Goal: Contribute content: Add original content to the website for others to see

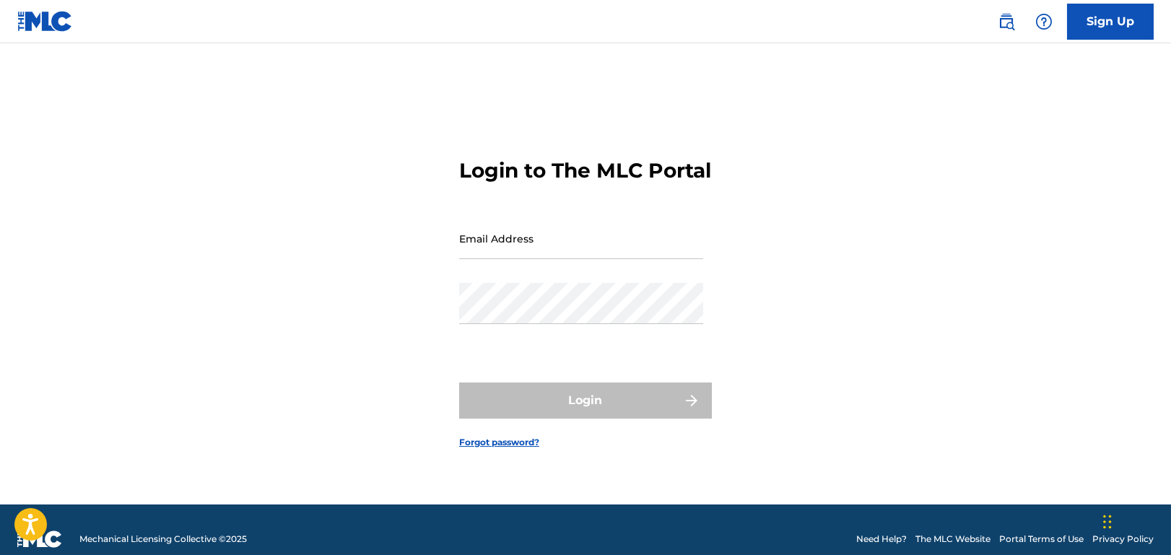
click at [501, 253] on input "Email Address" at bounding box center [581, 238] width 244 height 41
type input "[EMAIL_ADDRESS][DOMAIN_NAME]"
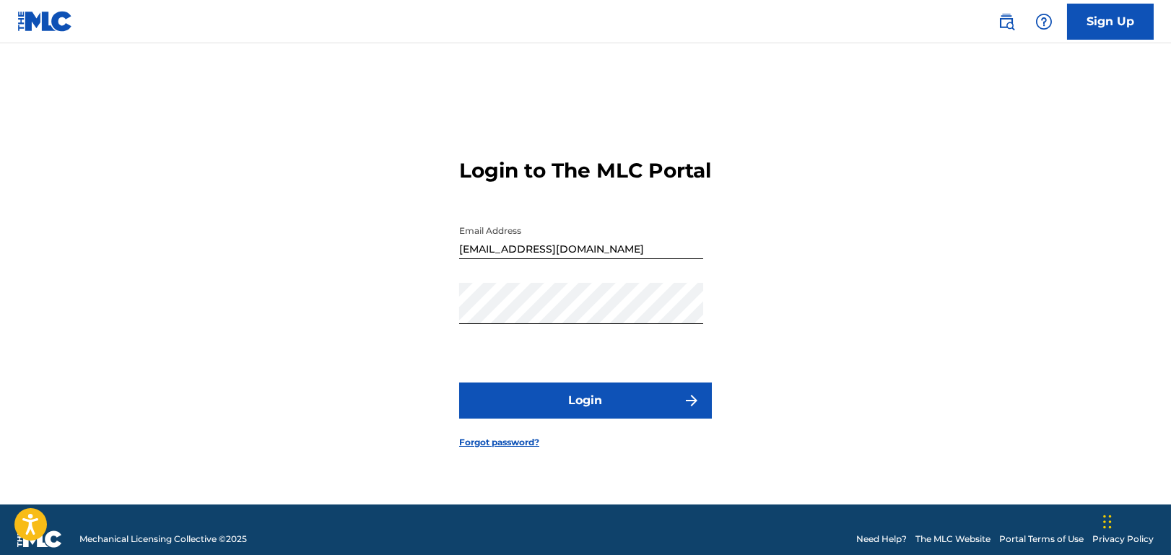
click at [582, 408] on button "Login" at bounding box center [585, 401] width 253 height 36
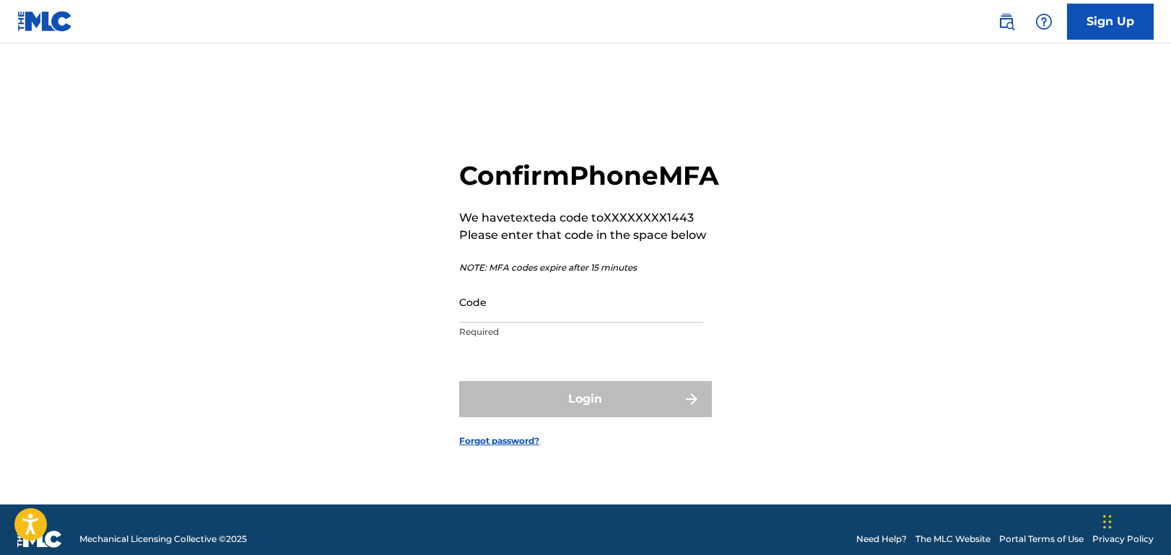
click at [528, 315] on input "Code" at bounding box center [581, 302] width 244 height 41
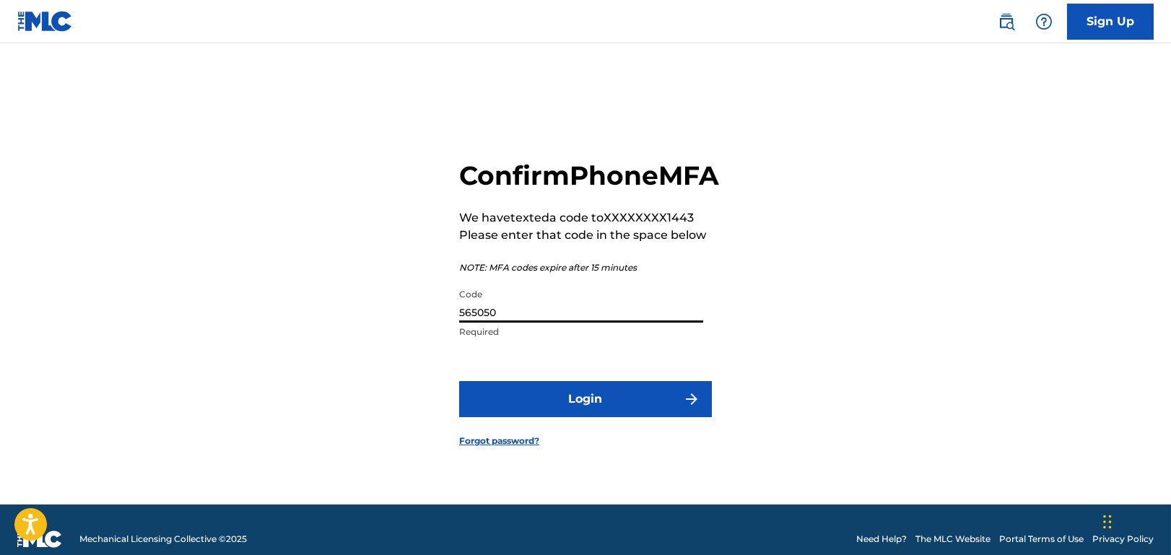
type input "565050"
click at [459, 381] on button "Login" at bounding box center [585, 399] width 253 height 36
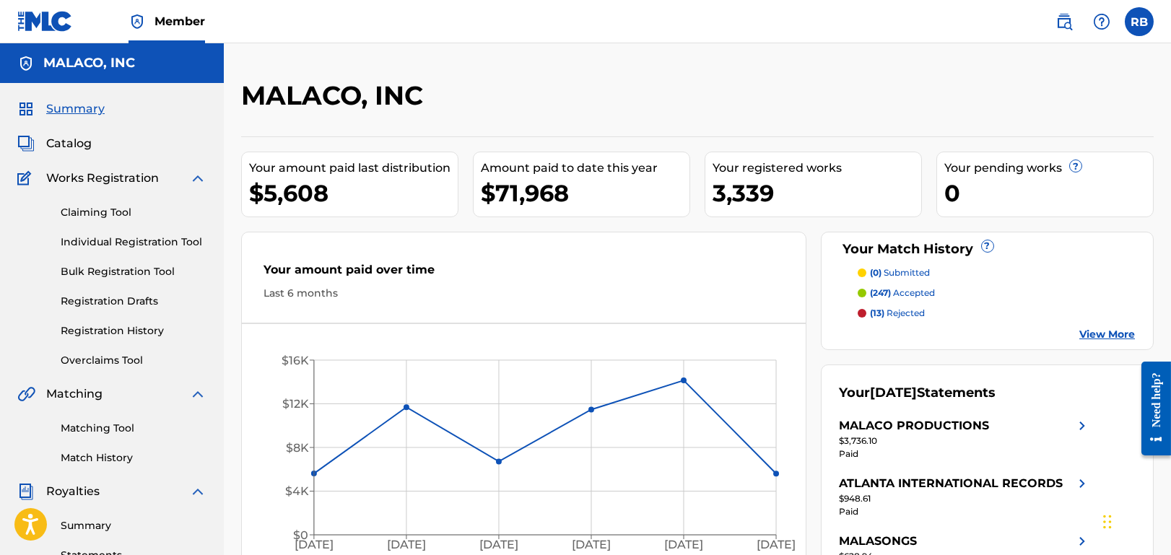
click at [112, 242] on link "Individual Registration Tool" at bounding box center [134, 242] width 146 height 15
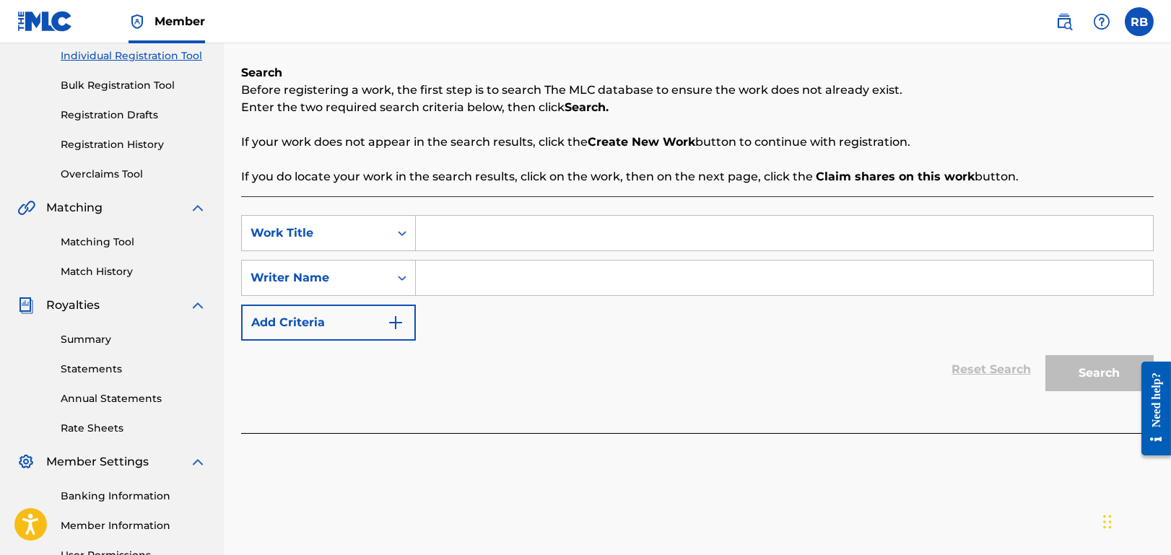
scroll to position [289, 0]
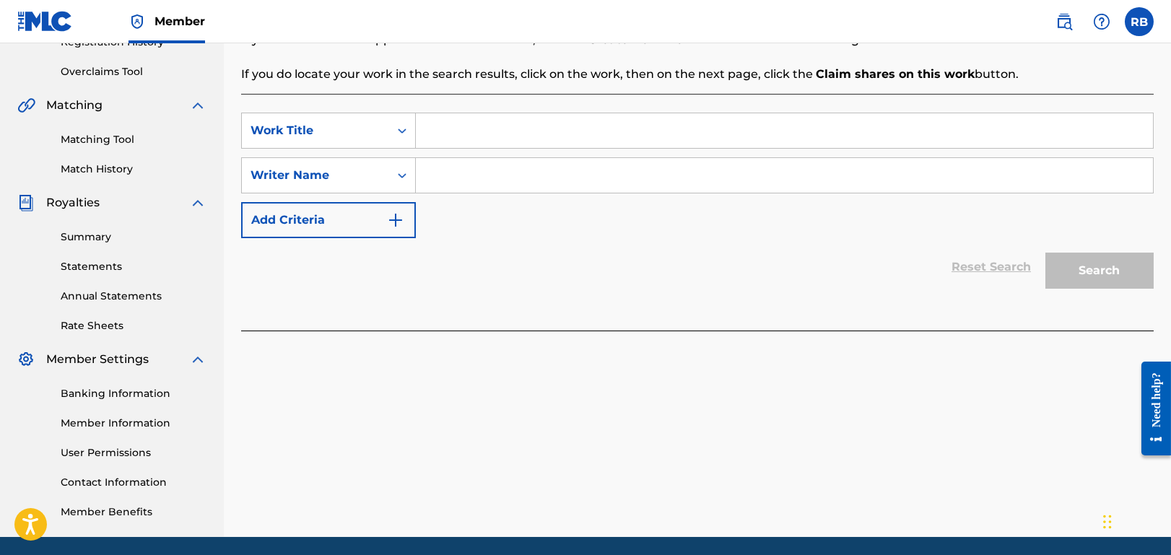
click at [732, 268] on div "Reset Search Search" at bounding box center [697, 267] width 912 height 58
click at [454, 133] on input "Search Form" at bounding box center [784, 130] width 737 height 35
type input "tootzee pop"
click at [457, 174] on input "Search Form" at bounding box center [784, 175] width 737 height 35
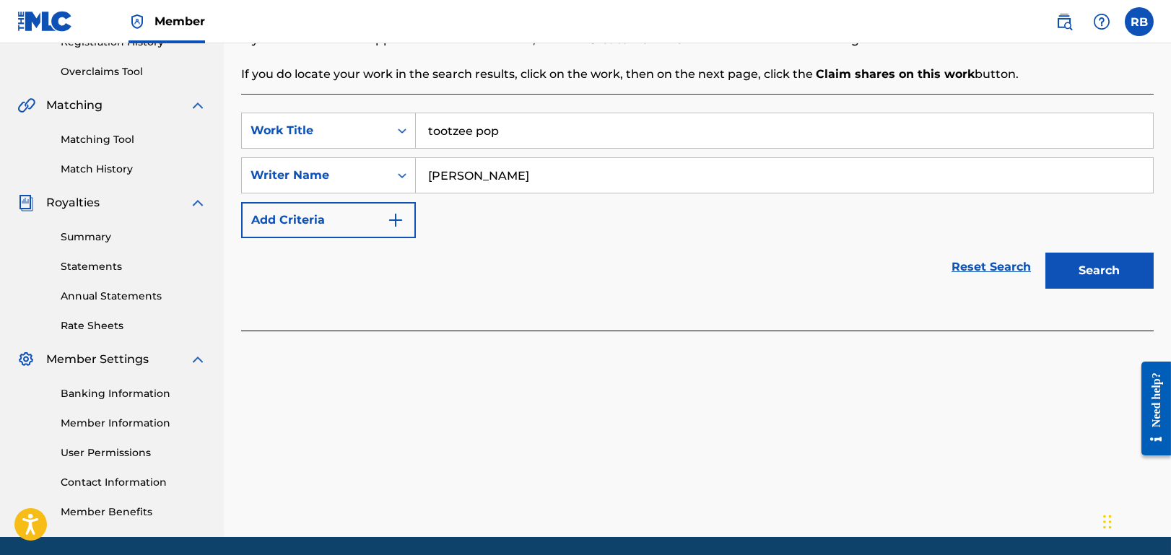
type input "[PERSON_NAME]"
click at [1110, 267] on button "Search" at bounding box center [1099, 271] width 108 height 36
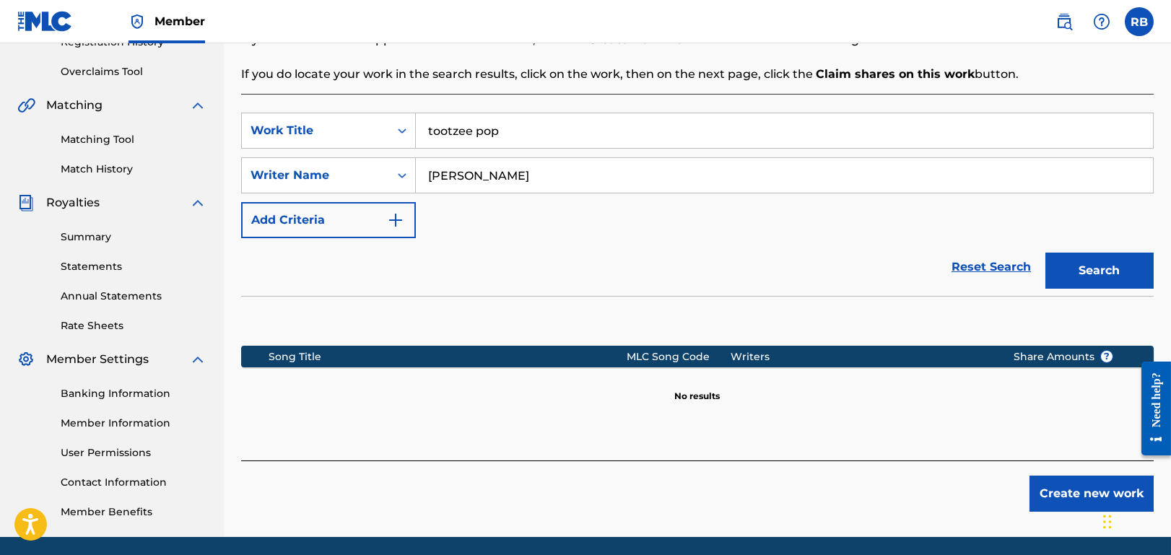
click at [1066, 494] on button "Create new work" at bounding box center [1091, 494] width 124 height 36
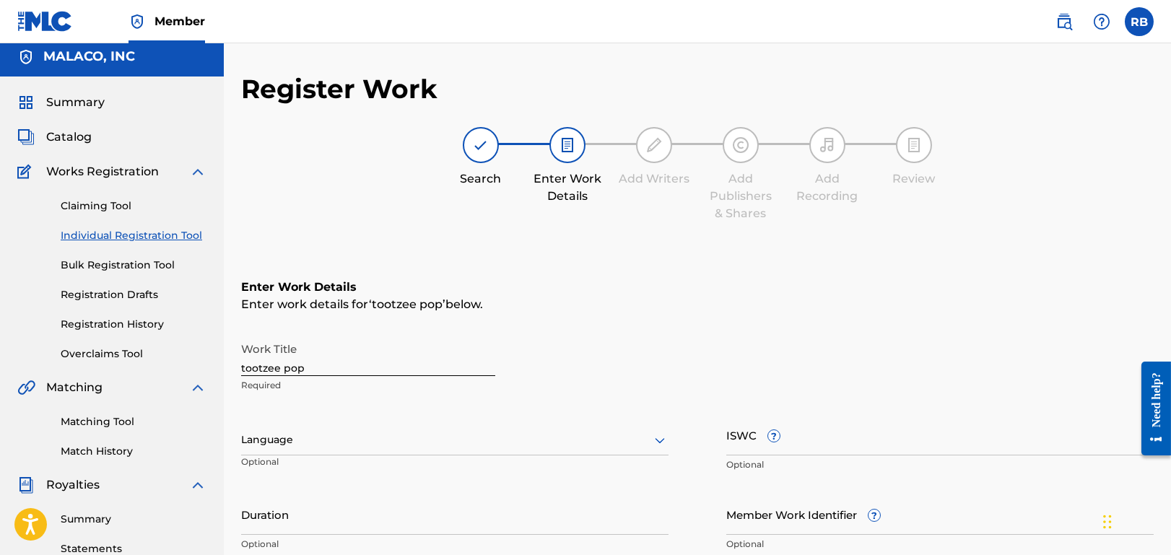
scroll to position [0, 0]
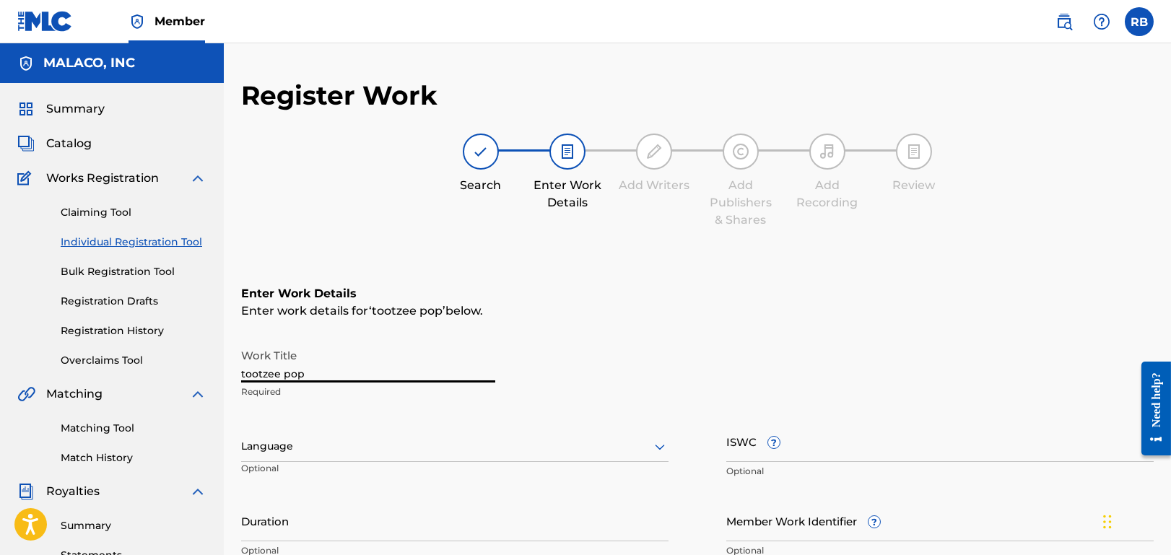
drag, startPoint x: 318, startPoint y: 372, endPoint x: 209, endPoint y: 376, distance: 109.8
click at [209, 377] on main "MALACO, INC Summary Catalog Works Registration Claiming Tool Individual Registr…" at bounding box center [585, 439] width 1171 height 792
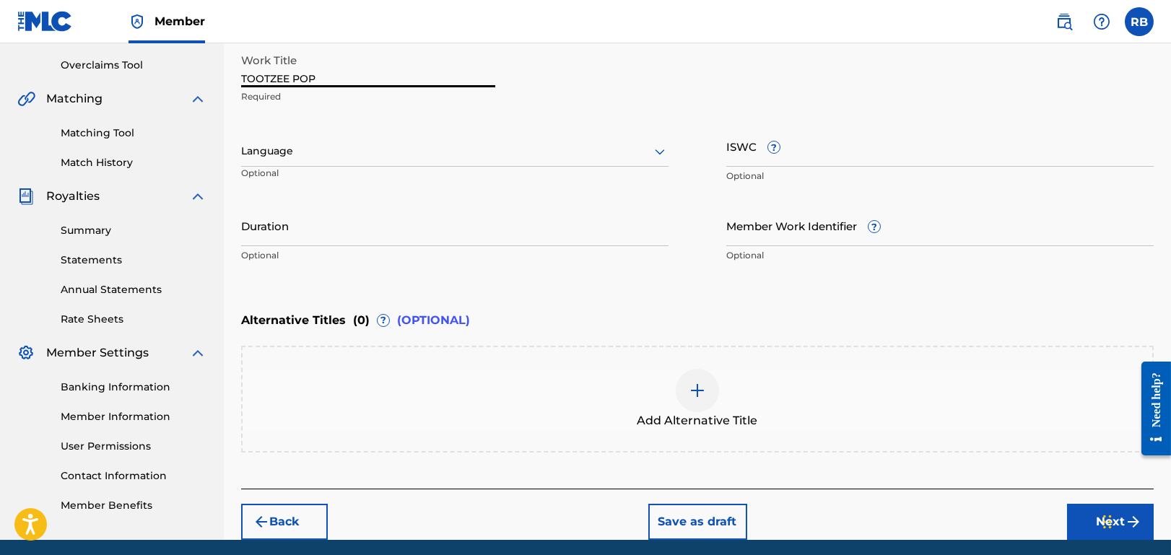
scroll to position [348, 0]
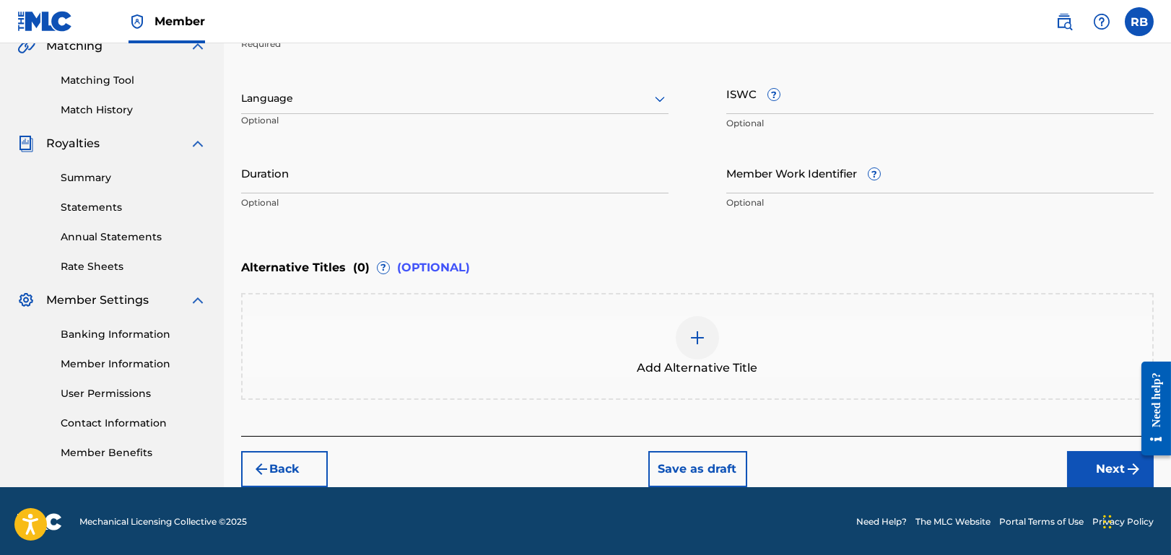
type input "TOOTZEE POP"
click at [1099, 468] on button "Next" at bounding box center [1110, 469] width 87 height 36
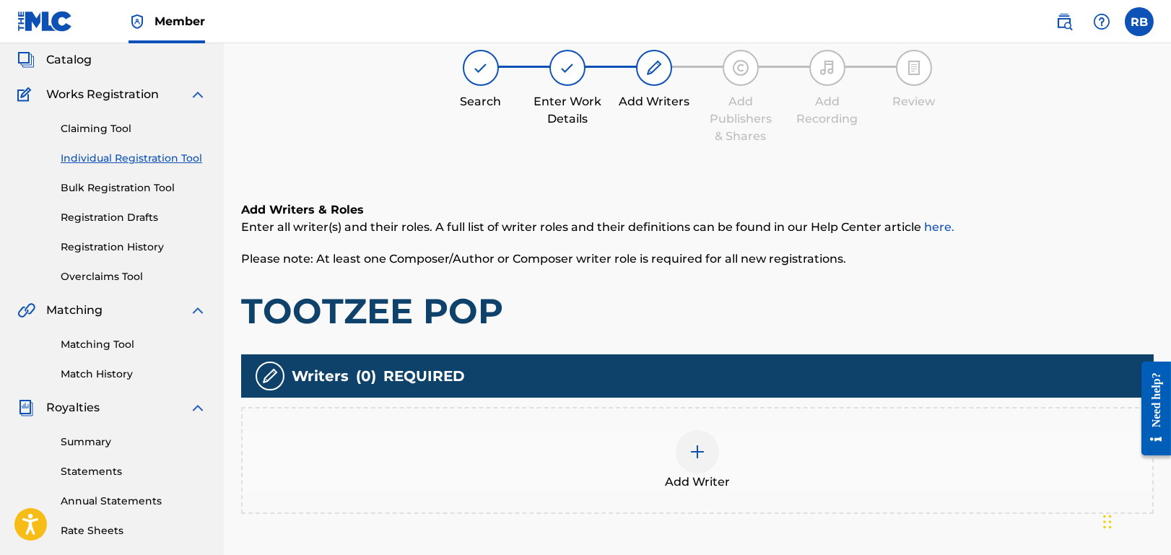
scroll to position [64, 0]
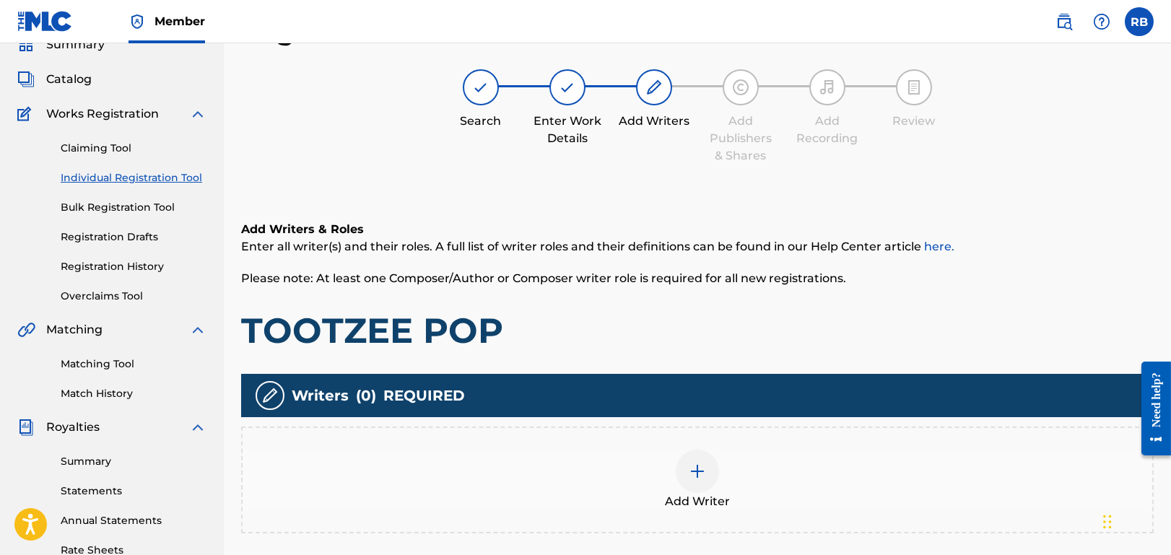
click at [703, 470] on img at bounding box center [697, 471] width 17 height 17
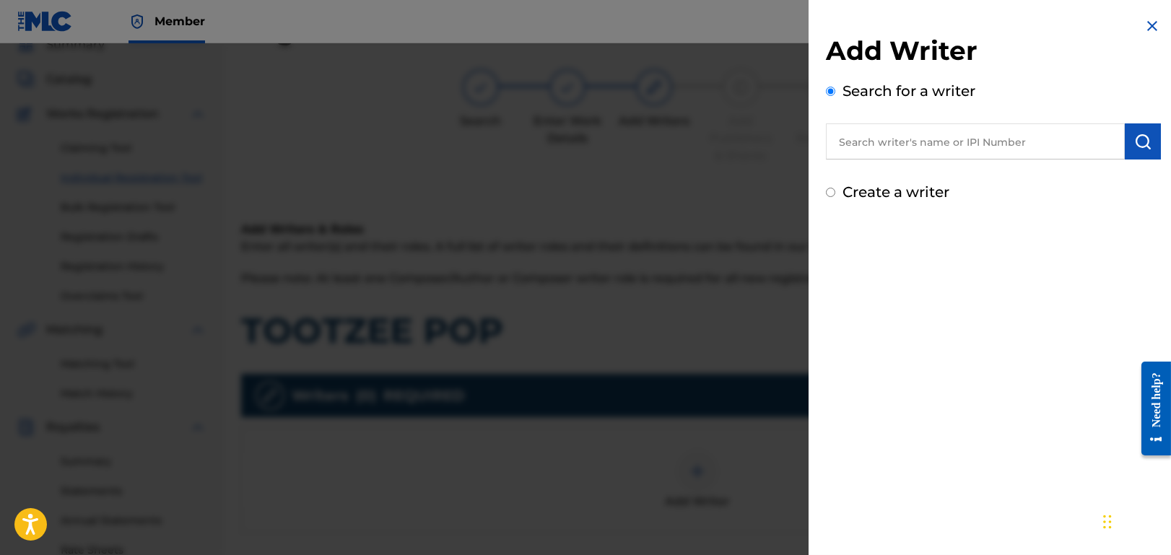
click at [959, 146] on input "text" at bounding box center [975, 141] width 299 height 36
click at [964, 141] on input "text" at bounding box center [975, 141] width 299 height 36
paste input "[PERSON_NAME]"
type input "[PERSON_NAME]"
click at [1127, 141] on button "submit" at bounding box center [1143, 141] width 36 height 36
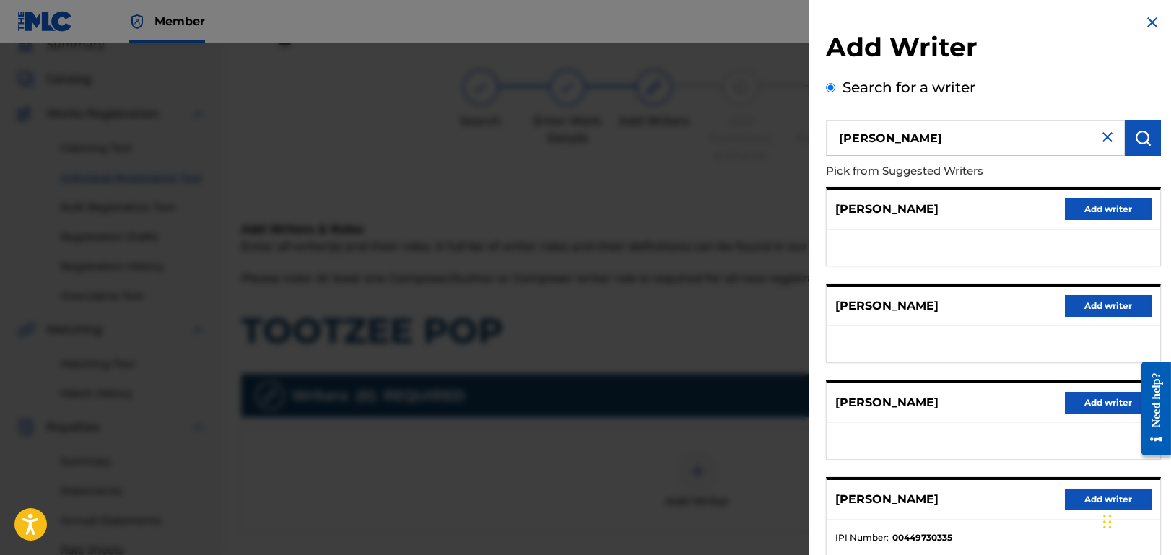
scroll to position [0, 0]
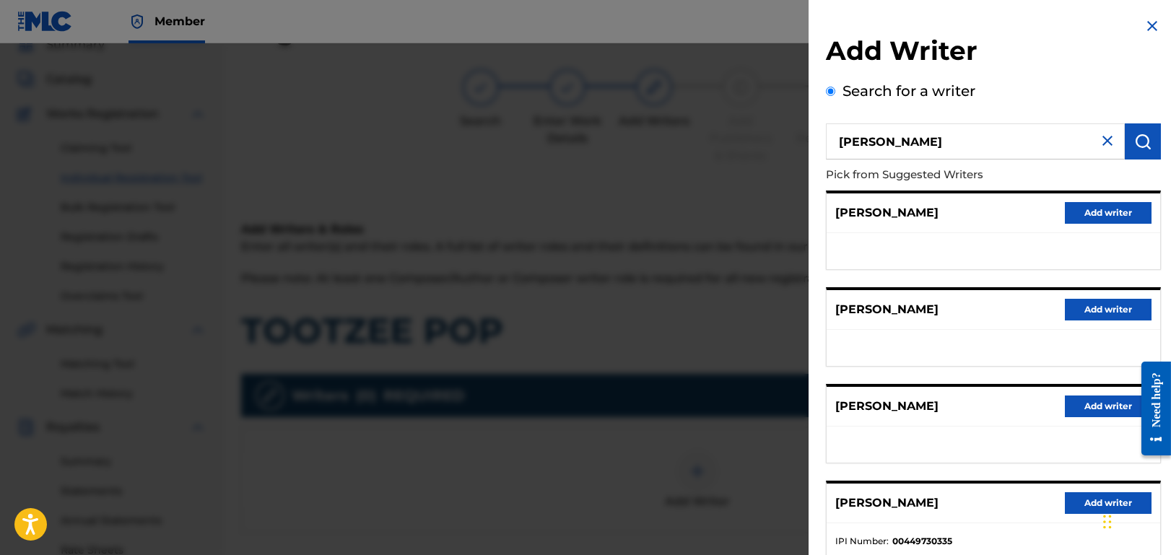
click at [1099, 139] on img at bounding box center [1107, 140] width 17 height 17
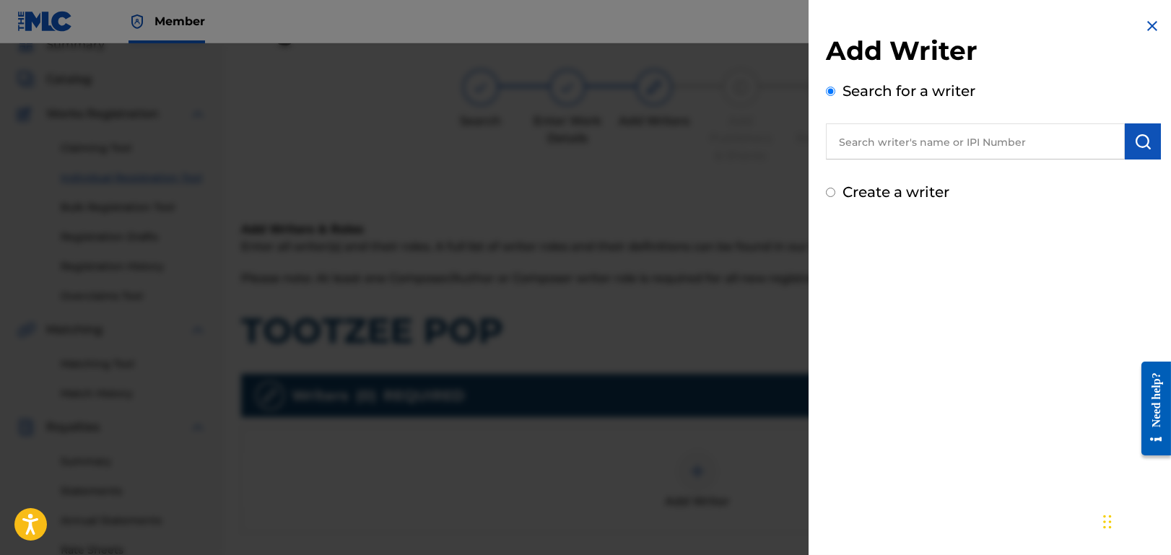
click at [893, 187] on label "Create a writer" at bounding box center [895, 191] width 107 height 17
radio input "true"
click at [835, 188] on input "Create a writer" at bounding box center [830, 192] width 9 height 9
radio input "false"
radio input "true"
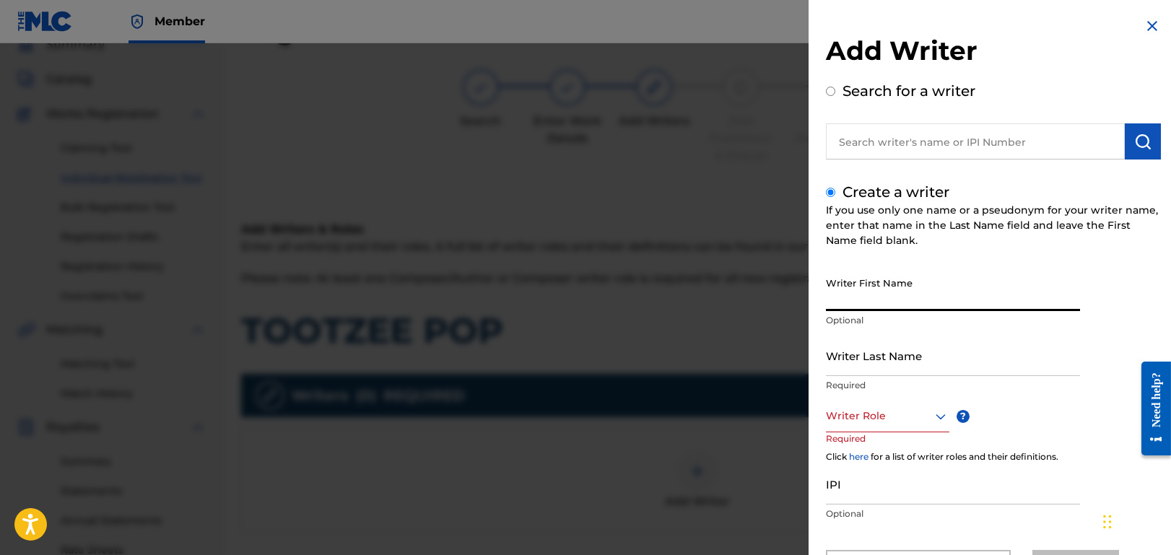
click at [982, 297] on input "Writer First Name" at bounding box center [953, 290] width 254 height 41
paste input "[PERSON_NAME]"
drag, startPoint x: 894, startPoint y: 299, endPoint x: 838, endPoint y: 304, distance: 56.5
click at [838, 300] on input "[PERSON_NAME]" at bounding box center [953, 290] width 254 height 41
type input "L."
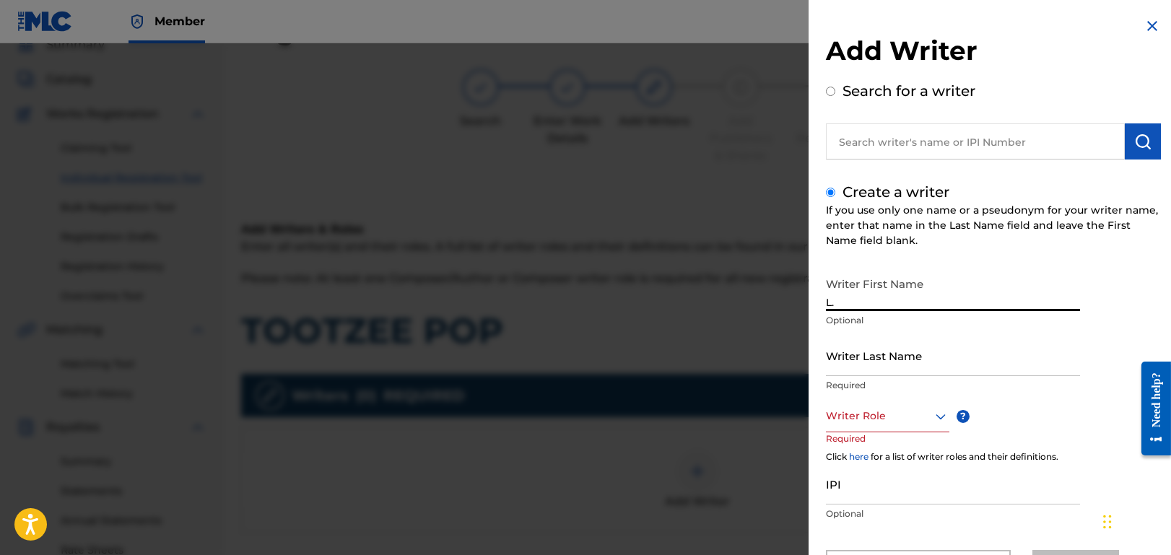
click at [909, 361] on input "Writer Last Name" at bounding box center [953, 355] width 254 height 41
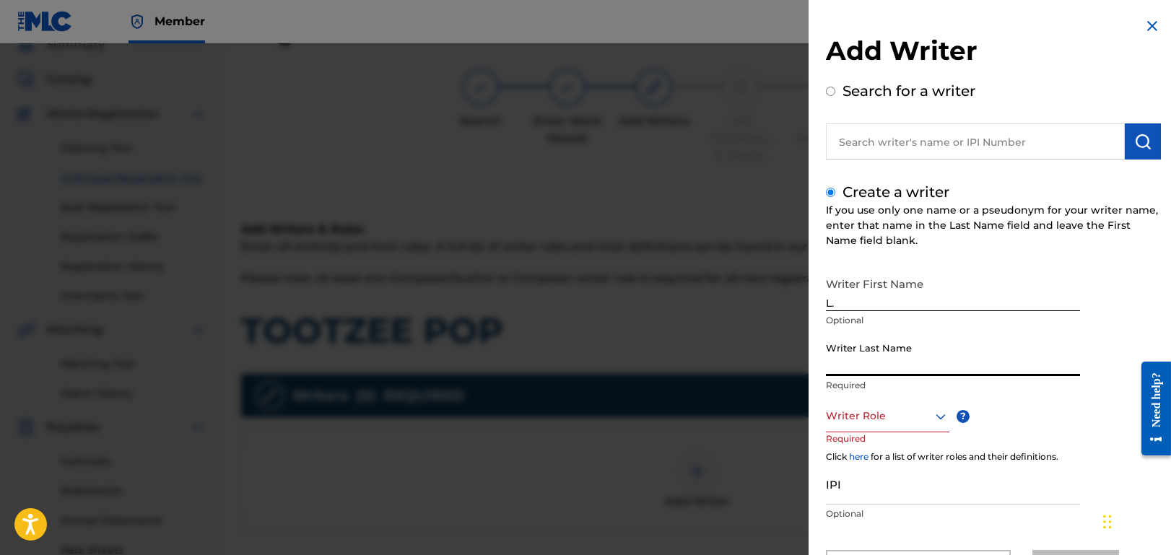
paste input "[PERSON_NAME]"
type input "[PERSON_NAME]"
click at [899, 418] on div "Writer Role" at bounding box center [887, 416] width 123 height 32
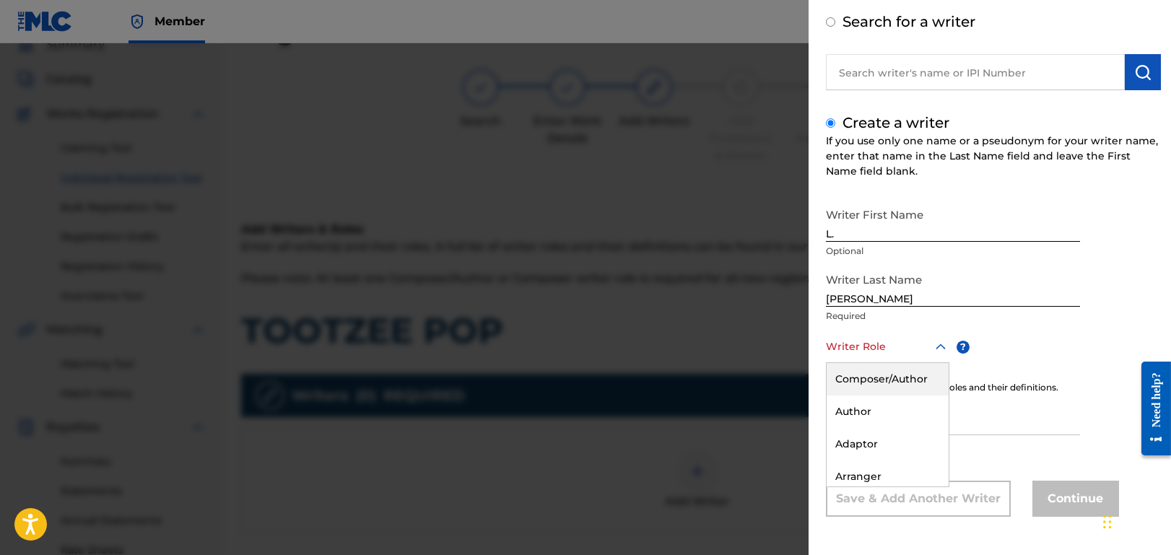
click at [910, 377] on div "Composer/Author" at bounding box center [888, 379] width 122 height 32
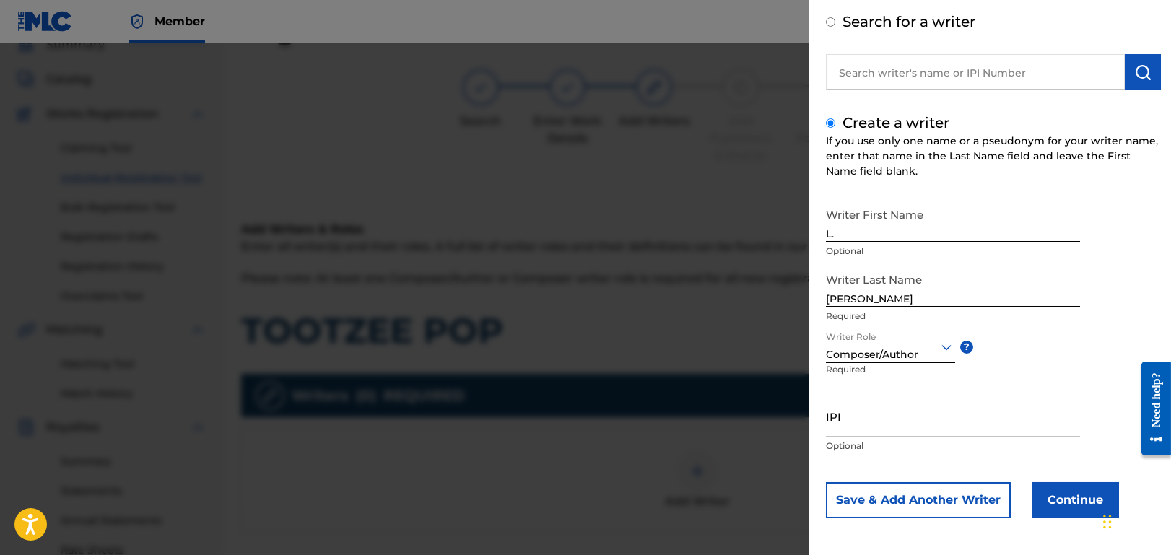
click at [1073, 502] on button "Continue" at bounding box center [1075, 500] width 87 height 36
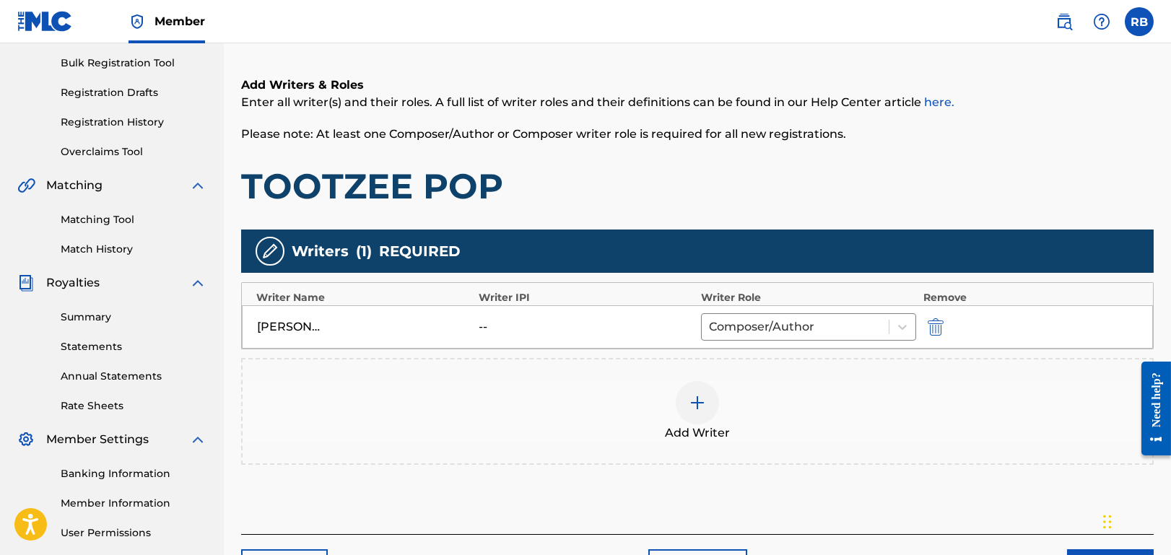
scroll to position [339, 0]
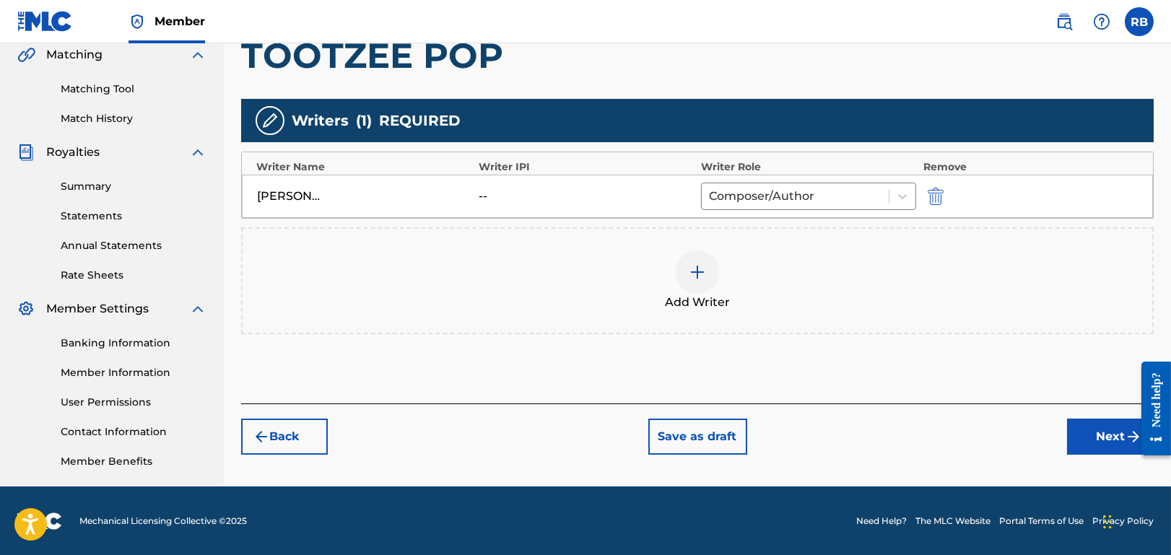
click at [694, 442] on button "Save as draft" at bounding box center [697, 437] width 99 height 36
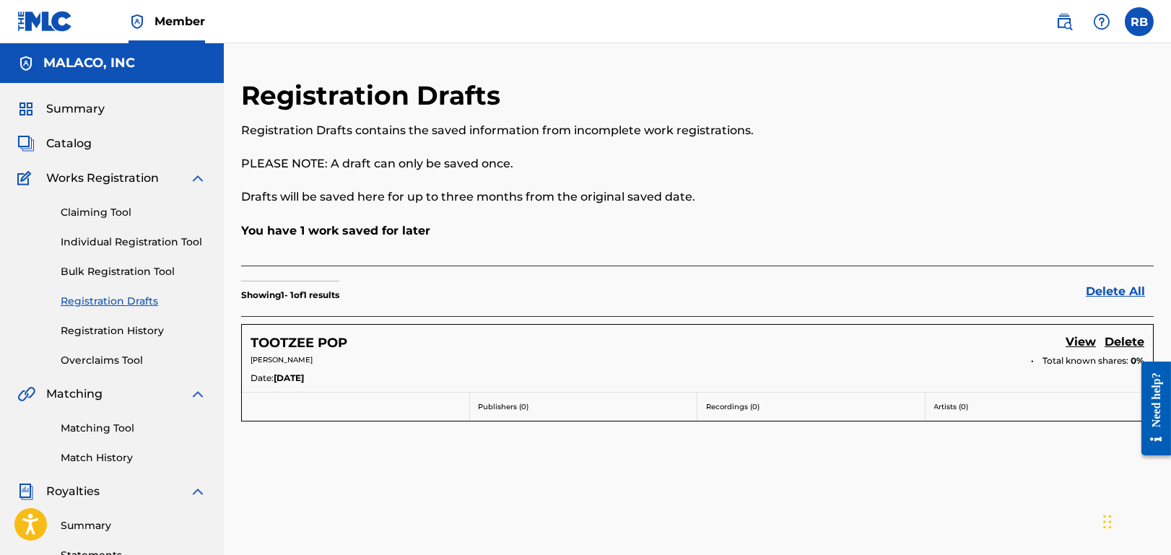
click at [128, 294] on link "Registration Drafts" at bounding box center [134, 301] width 146 height 15
click at [125, 299] on link "Registration Drafts" at bounding box center [134, 301] width 146 height 15
